Goal: Task Accomplishment & Management: Manage account settings

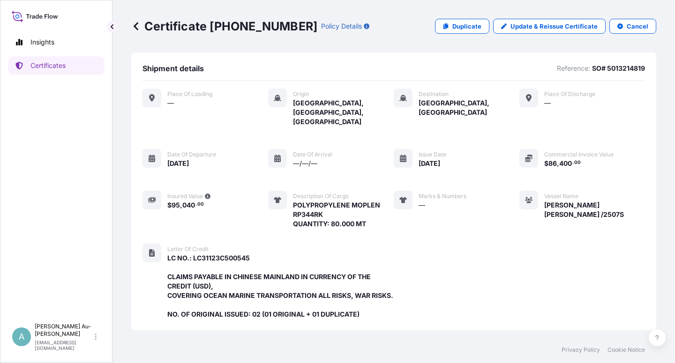
scroll to position [269, 0]
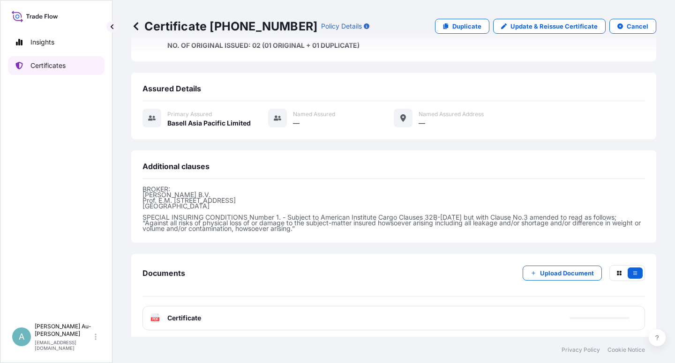
click at [48, 66] on p "Certificates" at bounding box center [47, 65] width 35 height 9
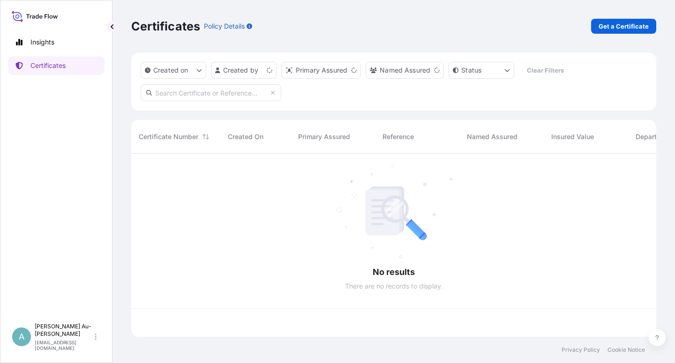
scroll to position [180, 517]
click at [190, 94] on input "text" at bounding box center [211, 92] width 141 height 17
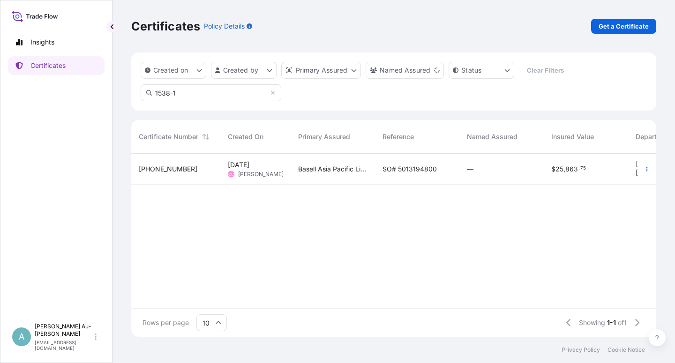
type input "1538-1"
click at [393, 170] on span "SO# 5013194800" at bounding box center [409, 168] width 54 height 9
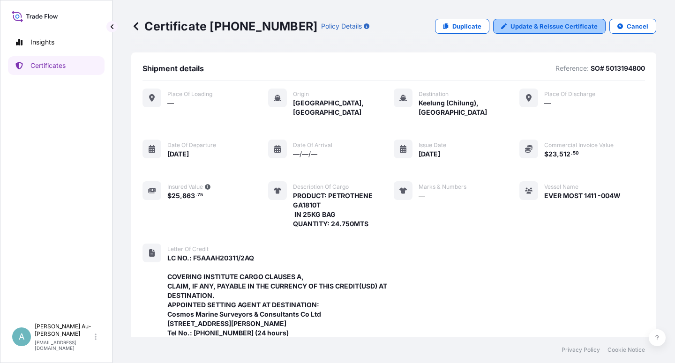
click at [547, 26] on p "Update & Reissue Certificate" at bounding box center [553, 26] width 87 height 9
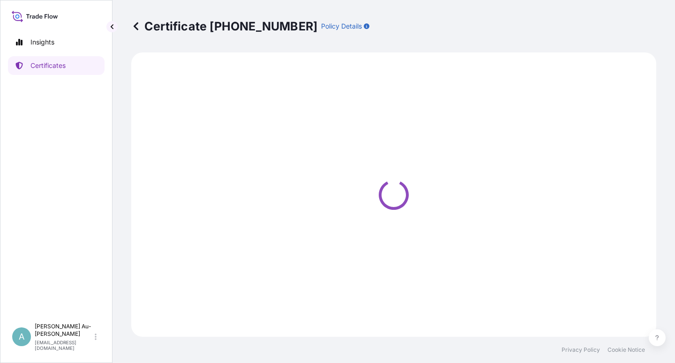
select select "Sea"
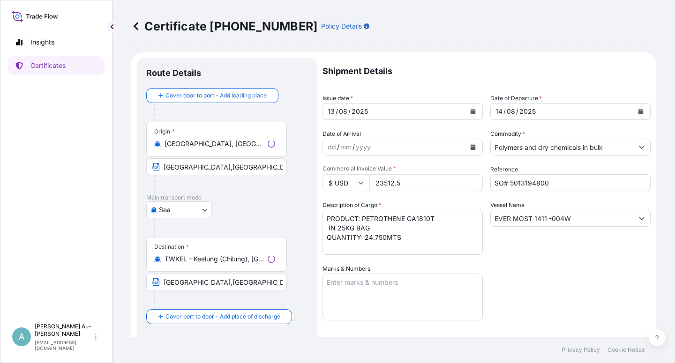
select select "32034"
click at [470, 113] on icon "Calendar" at bounding box center [472, 112] width 5 height 6
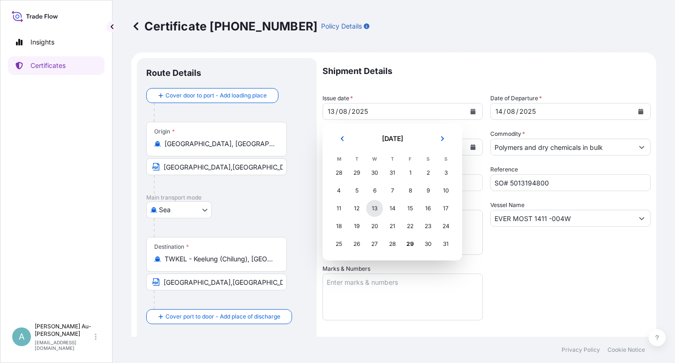
click at [375, 209] on div "13" at bounding box center [374, 208] width 17 height 17
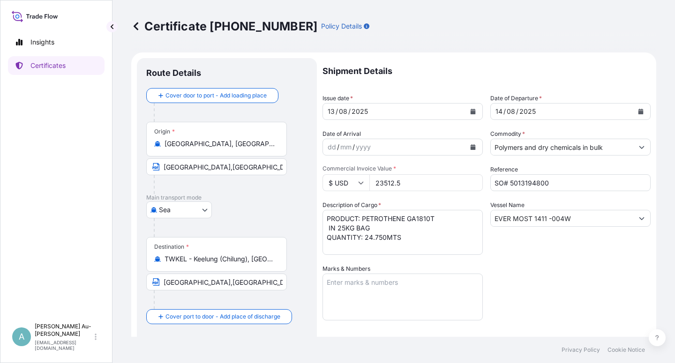
drag, startPoint x: 534, startPoint y: 276, endPoint x: 534, endPoint y: 271, distance: 4.7
click at [535, 273] on div "Shipment Details Issue date * [DATE] Date of Departure * [DATE] Date of Arrival…" at bounding box center [486, 299] width 328 height 482
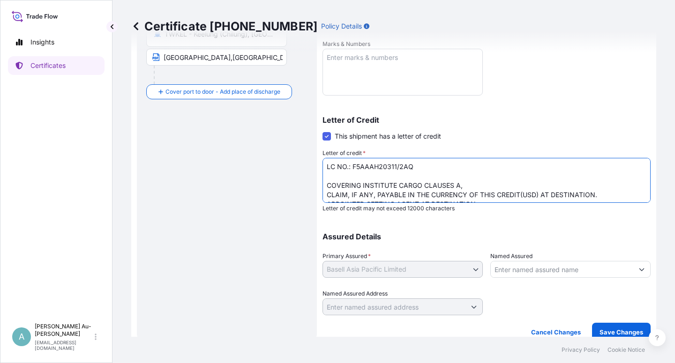
scroll to position [24, 0]
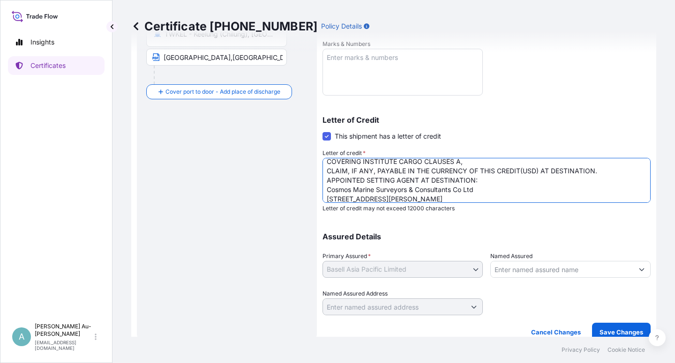
click at [325, 182] on textarea "LC NO.: F5AAAH20311/2AQ COVERING INSTITUTE CARGO CLAUSES A, CLAIM, IF ANY, PAYA…" at bounding box center [486, 180] width 328 height 45
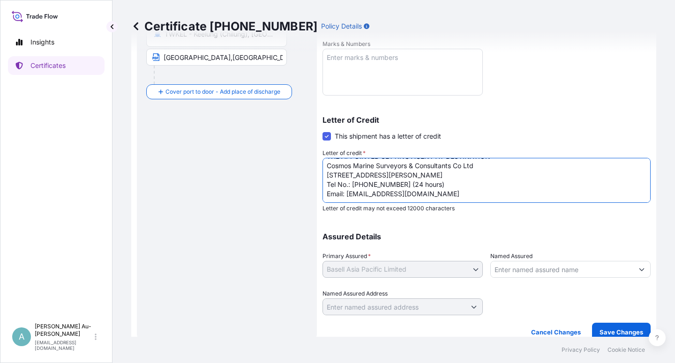
drag, startPoint x: 327, startPoint y: 186, endPoint x: 457, endPoint y: 189, distance: 130.8
click at [457, 189] on textarea "LC NO.: F5AAAH20311/2AQ COVERING INSTITUTE CARGO CLAUSES A, CLAIM, IF ANY, PAYA…" at bounding box center [486, 180] width 328 height 45
type textarea "LC NO.: F5AAAH20311/2AQ COVERING INSTITUTE CARGO CLAUSES A, CLAIM, IF ANY, PAYA…"
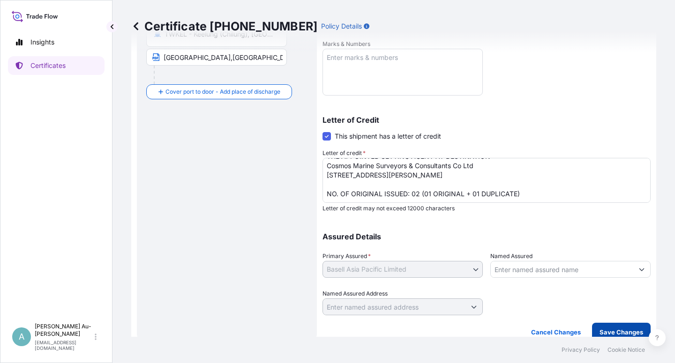
click at [600, 328] on p "Save Changes" at bounding box center [621, 332] width 44 height 9
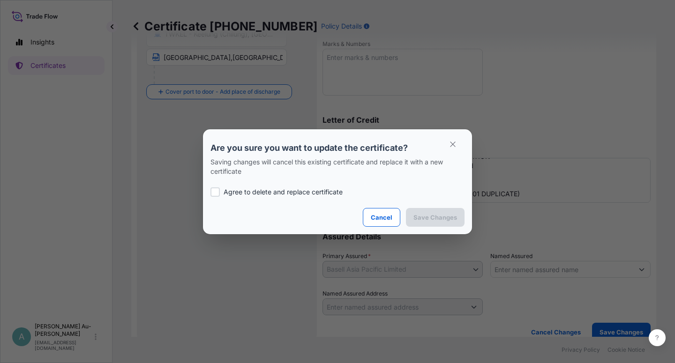
click at [262, 194] on p "Agree to delete and replace certificate" at bounding box center [282, 191] width 119 height 9
checkbox input "true"
click at [430, 217] on p "Save Changes" at bounding box center [435, 217] width 44 height 9
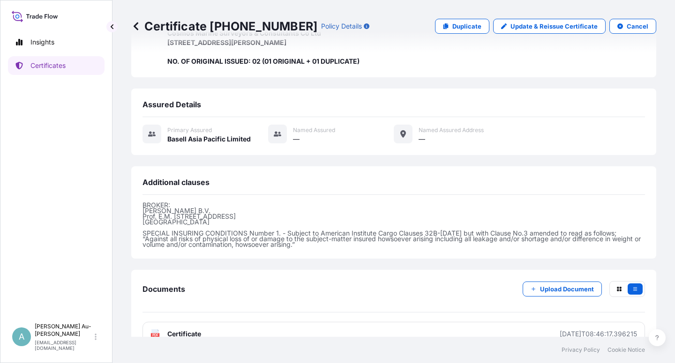
scroll to position [297, 0]
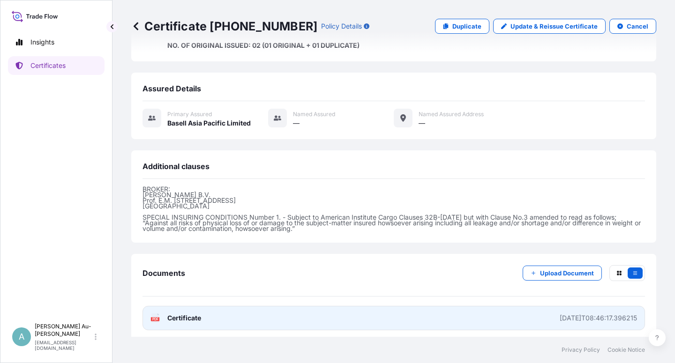
click at [266, 313] on link "PDF Certificate [DATE]T08:46:17.396215" at bounding box center [393, 318] width 502 height 24
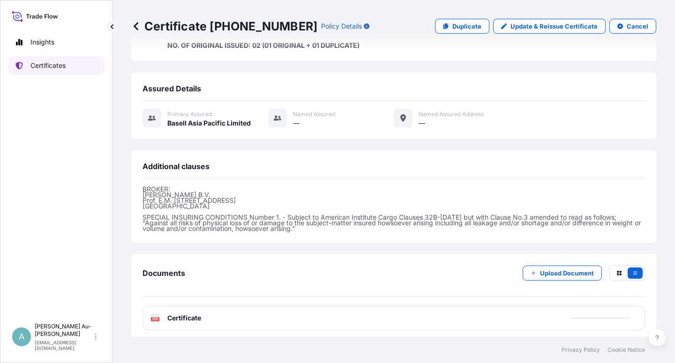
click at [67, 63] on link "Certificates" at bounding box center [56, 65] width 97 height 19
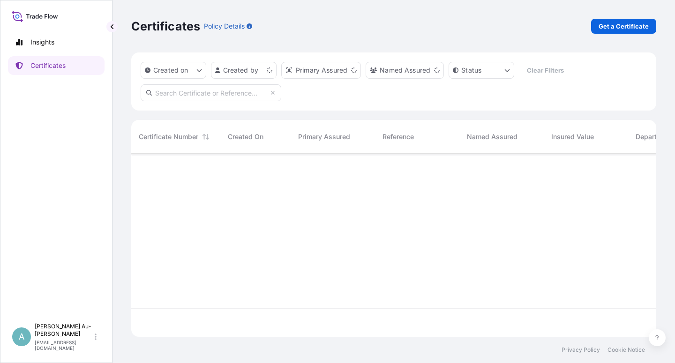
scroll to position [180, 517]
click at [185, 97] on input "text" at bounding box center [211, 92] width 141 height 17
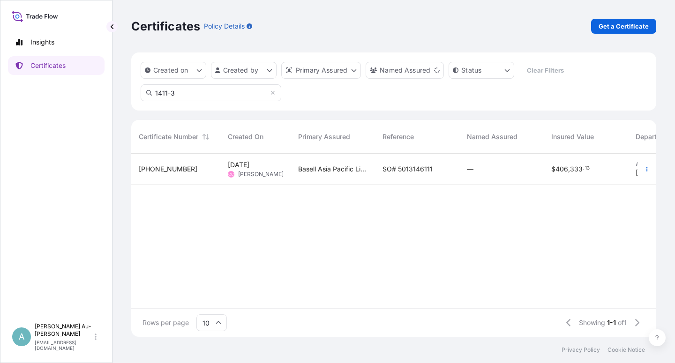
type input "1411-3"
click at [355, 172] on span "Basell Asia Pacific Limited" at bounding box center [332, 168] width 69 height 9
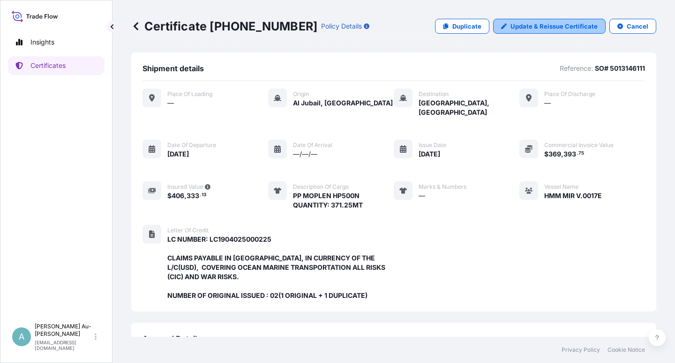
click at [520, 24] on p "Update & Reissue Certificate" at bounding box center [553, 26] width 87 height 9
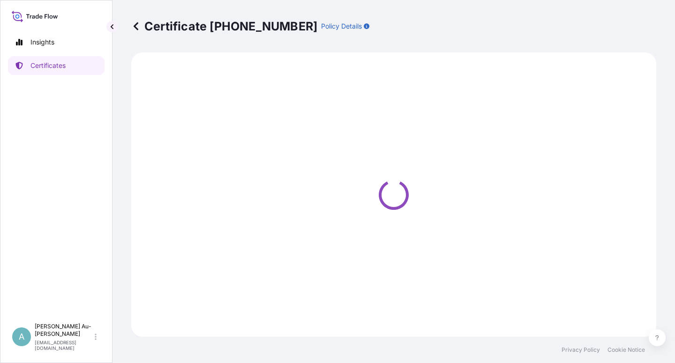
select select "Sea"
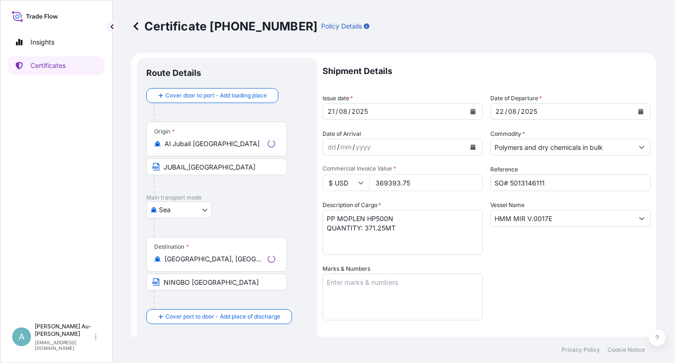
select select "32034"
click at [465, 113] on button "Calendar" at bounding box center [472, 111] width 15 height 15
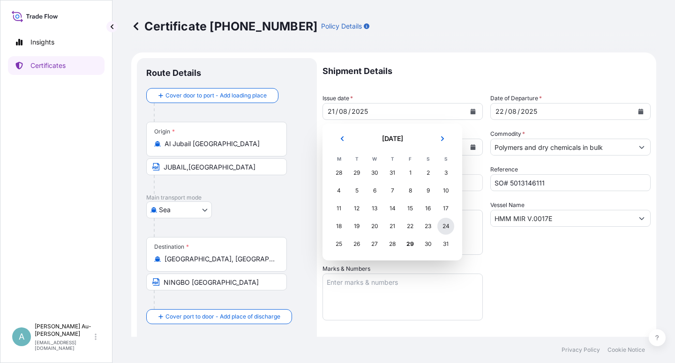
click at [442, 228] on div "24" at bounding box center [445, 226] width 17 height 17
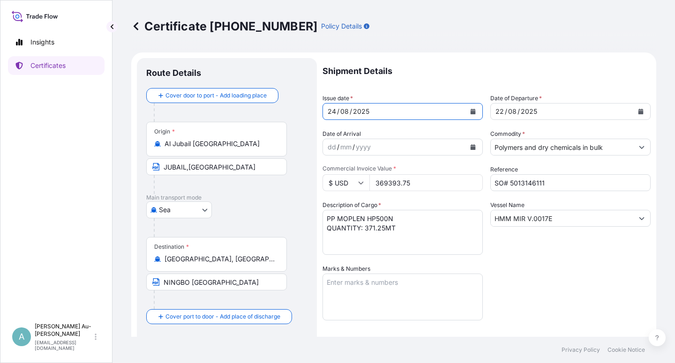
click at [638, 111] on icon "Calendar" at bounding box center [640, 112] width 5 height 6
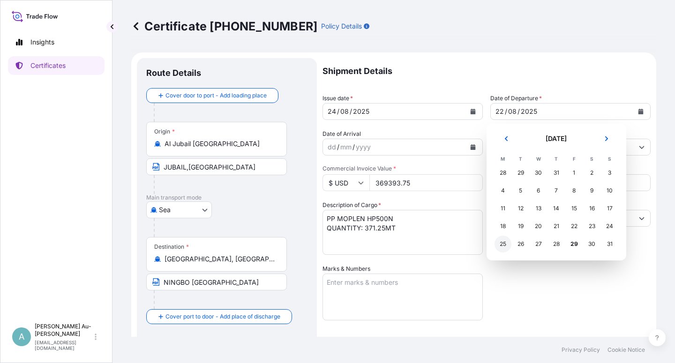
click at [504, 246] on div "25" at bounding box center [502, 244] width 17 height 17
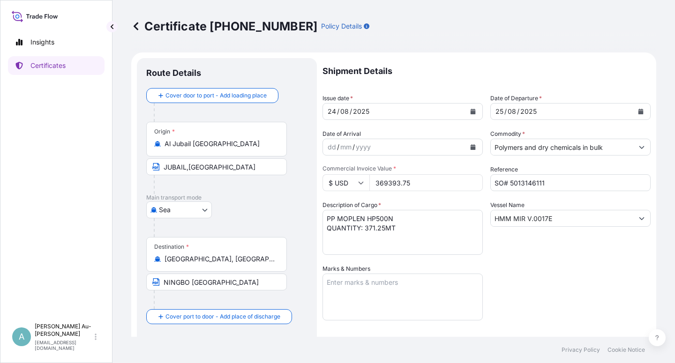
drag, startPoint x: 525, startPoint y: 270, endPoint x: 537, endPoint y: 268, distance: 12.9
click at [536, 268] on div "Shipment Details Issue date * [DATE] Date of Departure * [DATE] Date of Arrival…" at bounding box center [486, 299] width 328 height 482
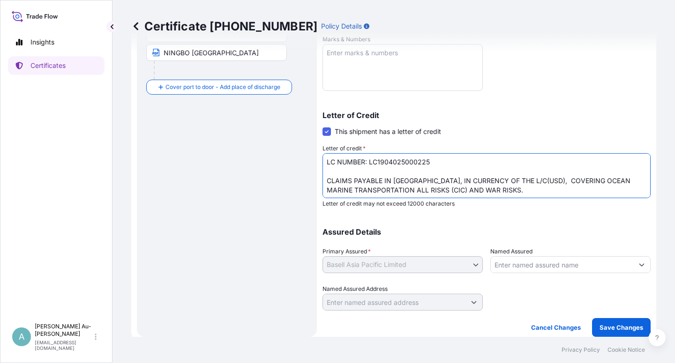
scroll to position [20, 0]
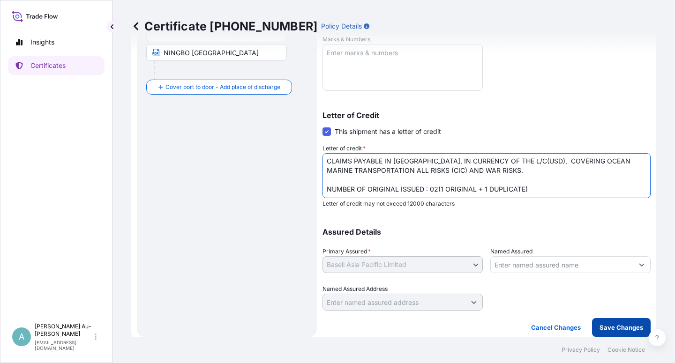
click at [606, 328] on p "Save Changes" at bounding box center [621, 327] width 44 height 9
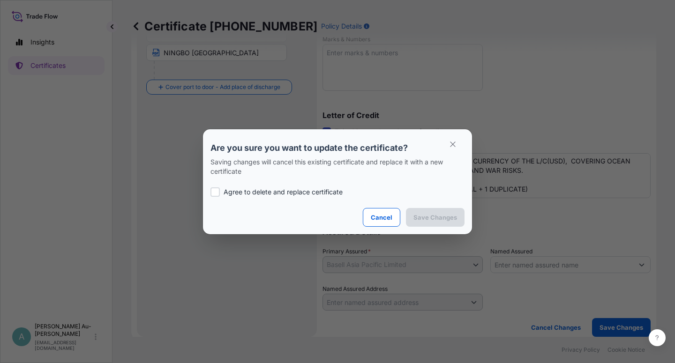
click at [251, 192] on p "Agree to delete and replace certificate" at bounding box center [282, 191] width 119 height 9
checkbox input "true"
click at [434, 220] on p "Save Changes" at bounding box center [435, 217] width 44 height 9
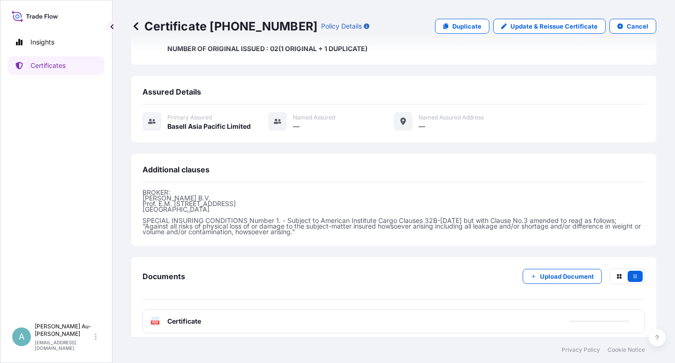
scroll to position [250, 0]
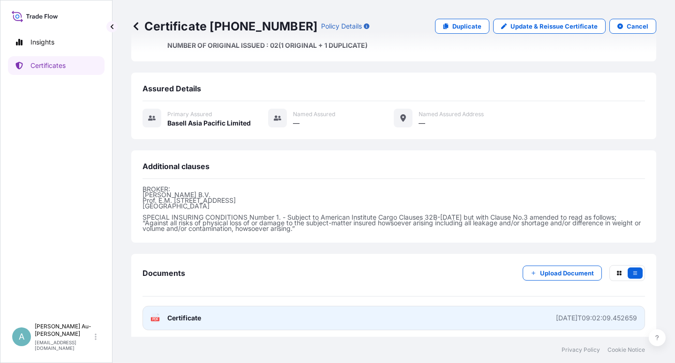
click at [347, 317] on link "PDF Certificate [DATE]T09:02:09.452659" at bounding box center [393, 318] width 502 height 24
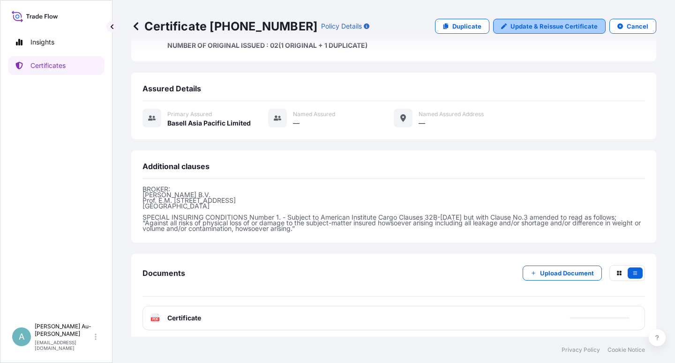
click at [544, 25] on p "Update & Reissue Certificate" at bounding box center [553, 26] width 87 height 9
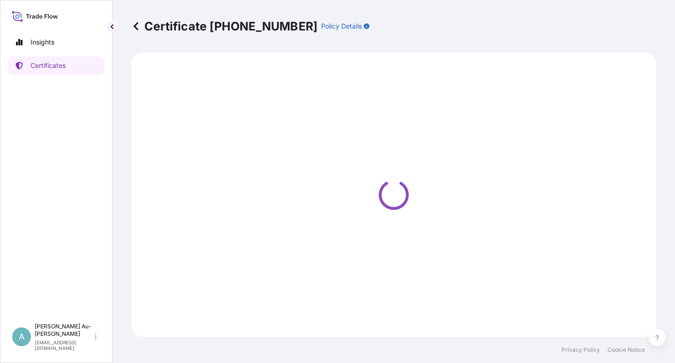
select select "Sea"
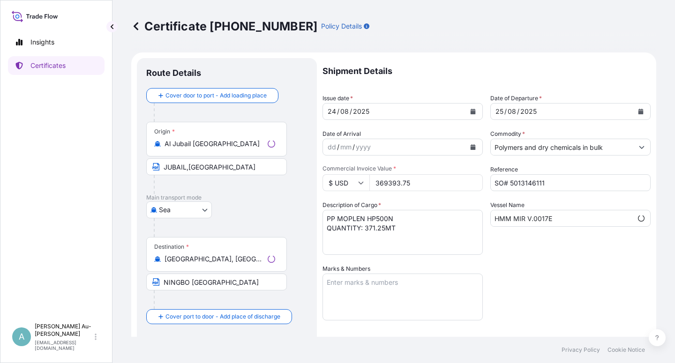
scroll to position [20, 0]
select select "32034"
click at [187, 286] on input "NINGBO [GEOGRAPHIC_DATA]" at bounding box center [216, 282] width 141 height 17
type input "NINGBO, [GEOGRAPHIC_DATA]"
click at [470, 111] on icon "Calendar" at bounding box center [473, 112] width 6 height 6
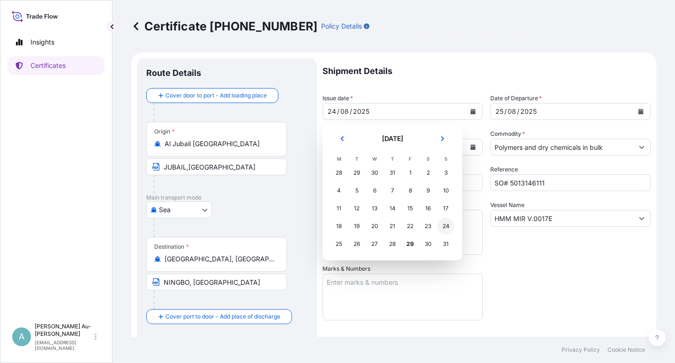
click at [445, 227] on div "24" at bounding box center [445, 226] width 17 height 17
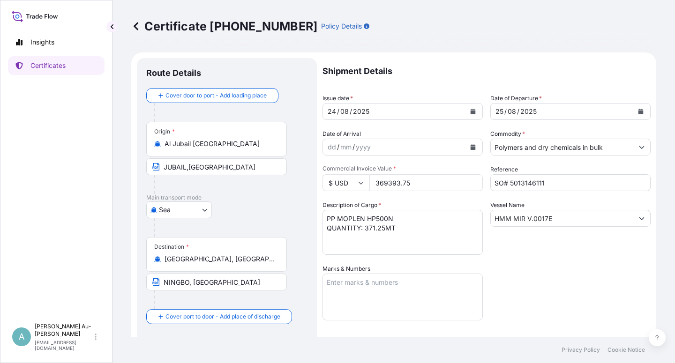
click at [532, 272] on div "Shipment Details Issue date * [DATE] Date of Departure * [DATE] Date of Arrival…" at bounding box center [486, 299] width 328 height 482
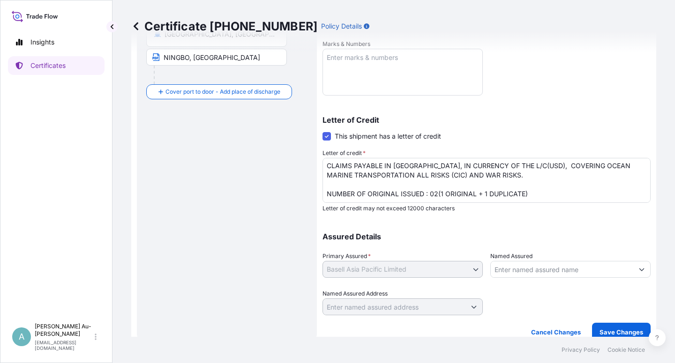
scroll to position [230, 0]
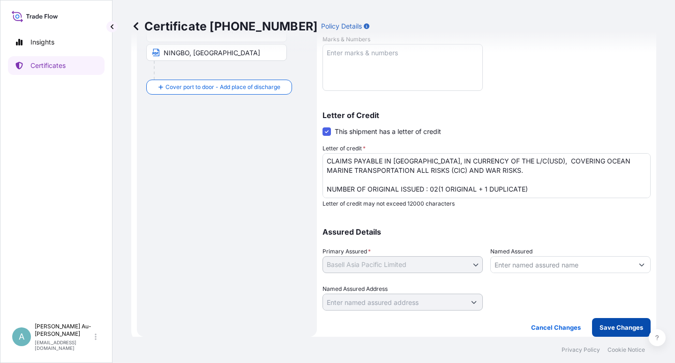
click at [599, 327] on p "Save Changes" at bounding box center [621, 327] width 44 height 9
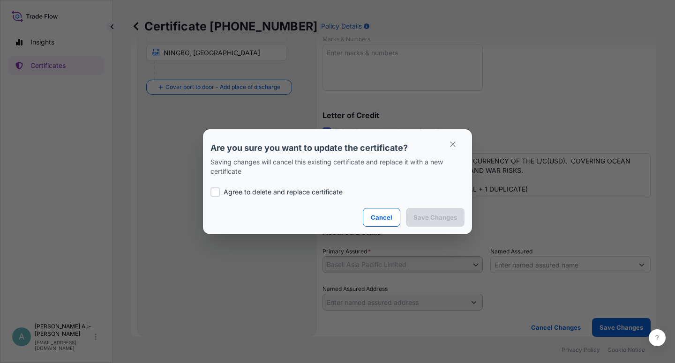
click at [252, 192] on p "Agree to delete and replace certificate" at bounding box center [282, 191] width 119 height 9
checkbox input "true"
click at [453, 220] on p "Save Changes" at bounding box center [435, 217] width 44 height 9
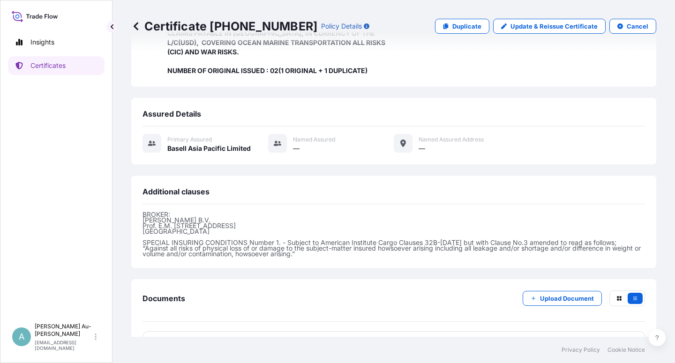
scroll to position [250, 0]
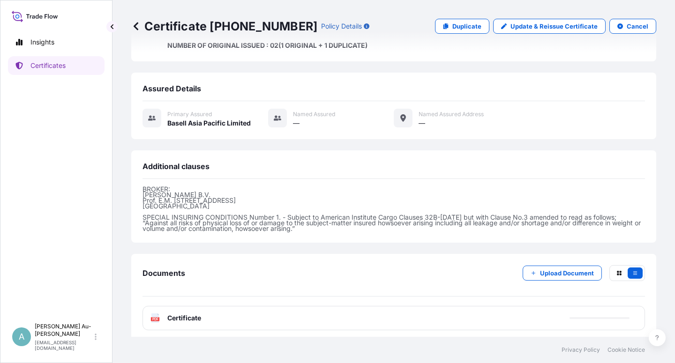
click at [188, 313] on span "Certificate" at bounding box center [184, 317] width 34 height 9
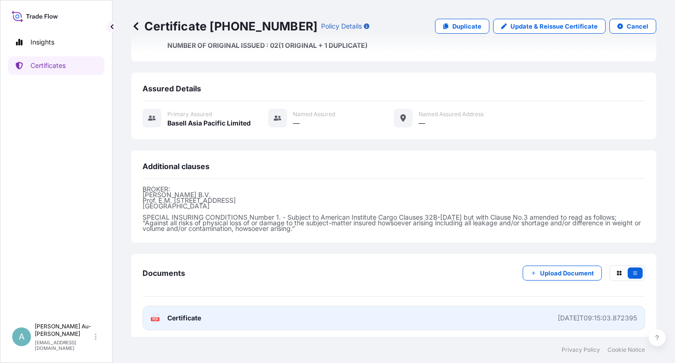
click at [194, 313] on span "Certificate" at bounding box center [184, 317] width 34 height 9
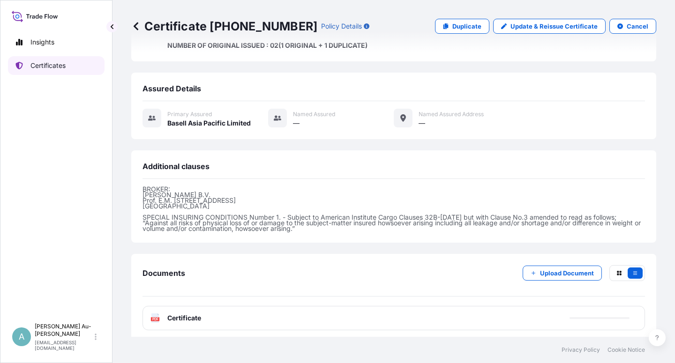
click at [35, 66] on p "Certificates" at bounding box center [47, 65] width 35 height 9
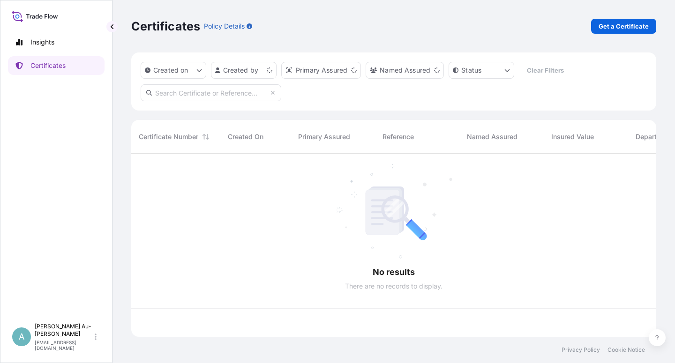
scroll to position [180, 517]
click at [191, 95] on input "text" at bounding box center [211, 92] width 141 height 17
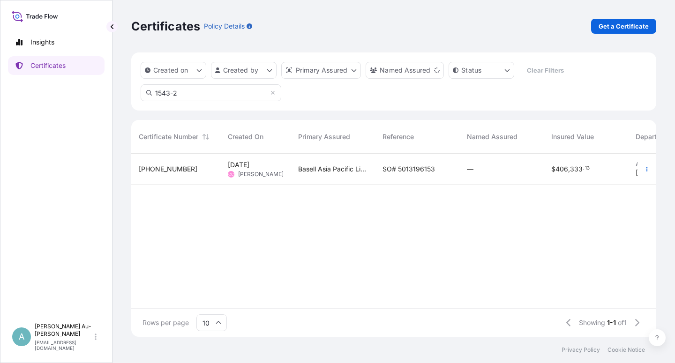
type input "1543-2"
click at [396, 174] on div "SO# 5013196153" at bounding box center [417, 169] width 84 height 31
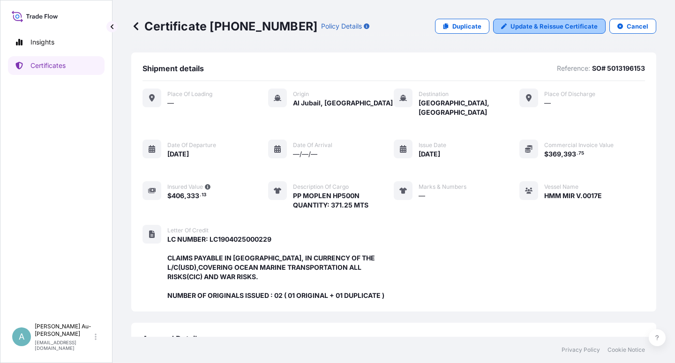
click at [519, 30] on p "Update & Reissue Certificate" at bounding box center [553, 26] width 87 height 9
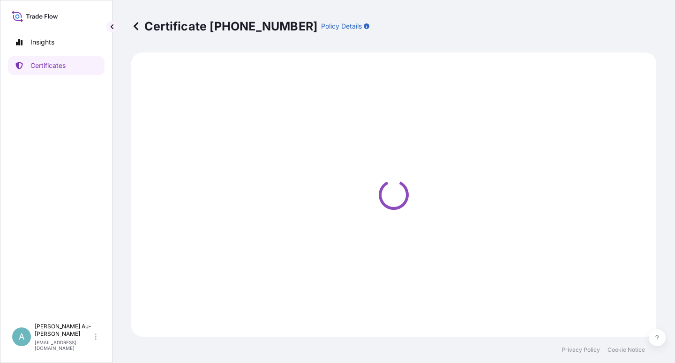
select select "Sea"
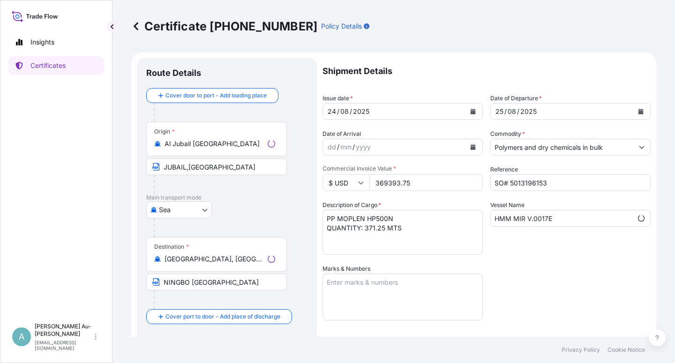
select select "32034"
click at [470, 112] on icon "Calendar" at bounding box center [472, 112] width 5 height 6
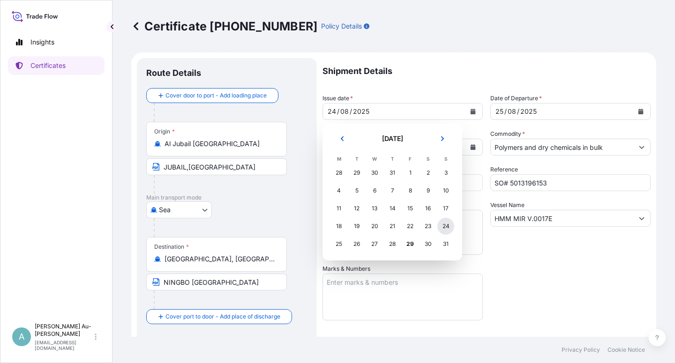
click at [446, 228] on div "24" at bounding box center [445, 226] width 17 height 17
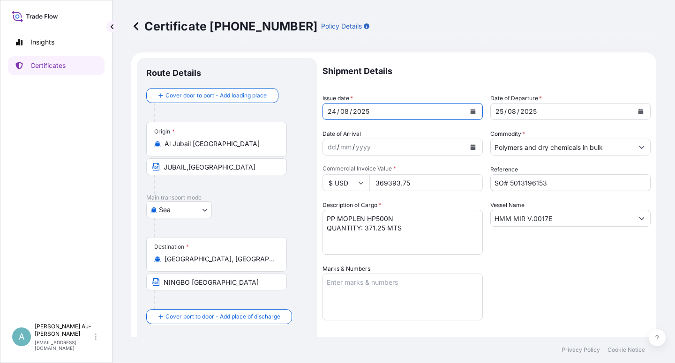
click at [187, 281] on input "NINGBO [GEOGRAPHIC_DATA]" at bounding box center [216, 282] width 141 height 17
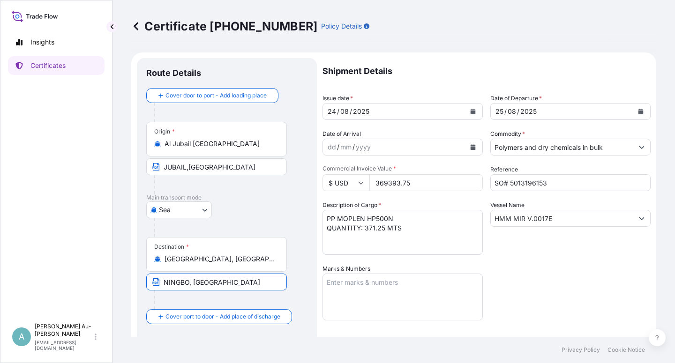
type input "NINGBO, [GEOGRAPHIC_DATA]"
drag, startPoint x: 559, startPoint y: 289, endPoint x: 544, endPoint y: 285, distance: 15.9
click at [554, 287] on div "Shipment Details Issue date * [DATE] Date of Departure * [DATE] Date of Arrival…" at bounding box center [486, 299] width 328 height 482
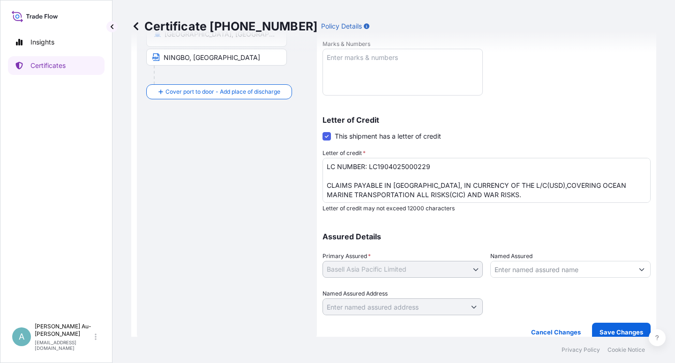
scroll to position [230, 0]
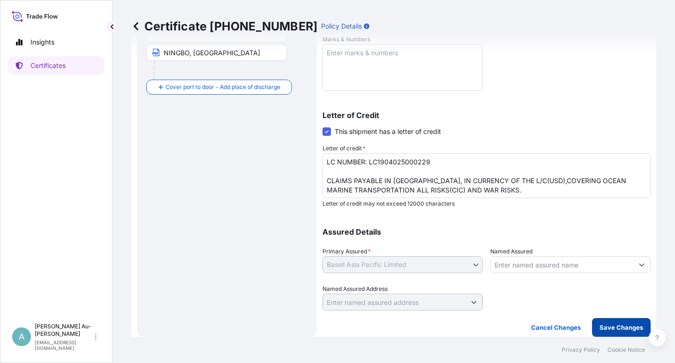
click at [600, 326] on p "Save Changes" at bounding box center [621, 327] width 44 height 9
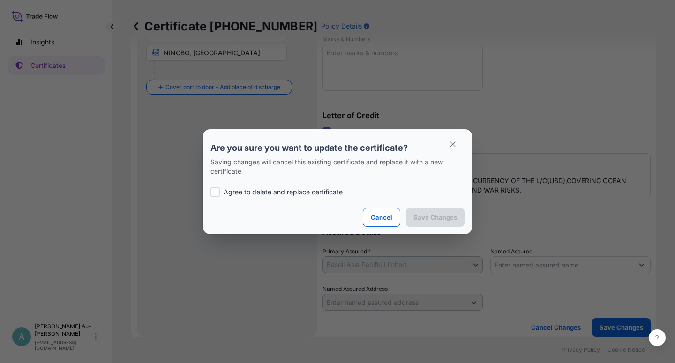
click at [217, 192] on div at bounding box center [214, 191] width 9 height 9
checkbox input "true"
click at [443, 220] on p "Save Changes" at bounding box center [435, 217] width 44 height 9
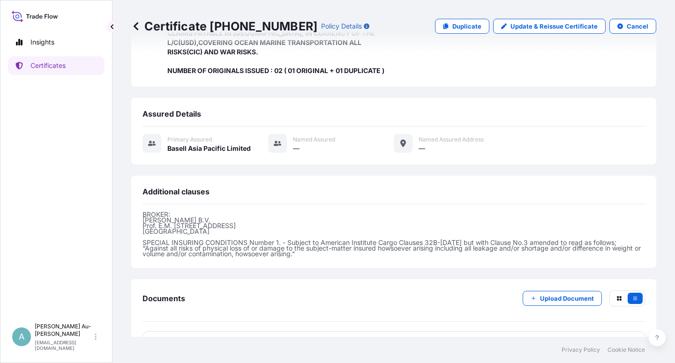
scroll to position [250, 0]
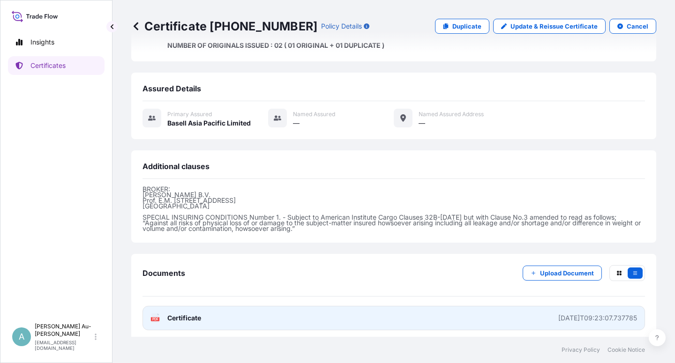
click at [277, 319] on link "PDF Certificate [DATE]T09:23:07.737785" at bounding box center [393, 318] width 502 height 24
